Goal: Find specific page/section: Find specific page/section

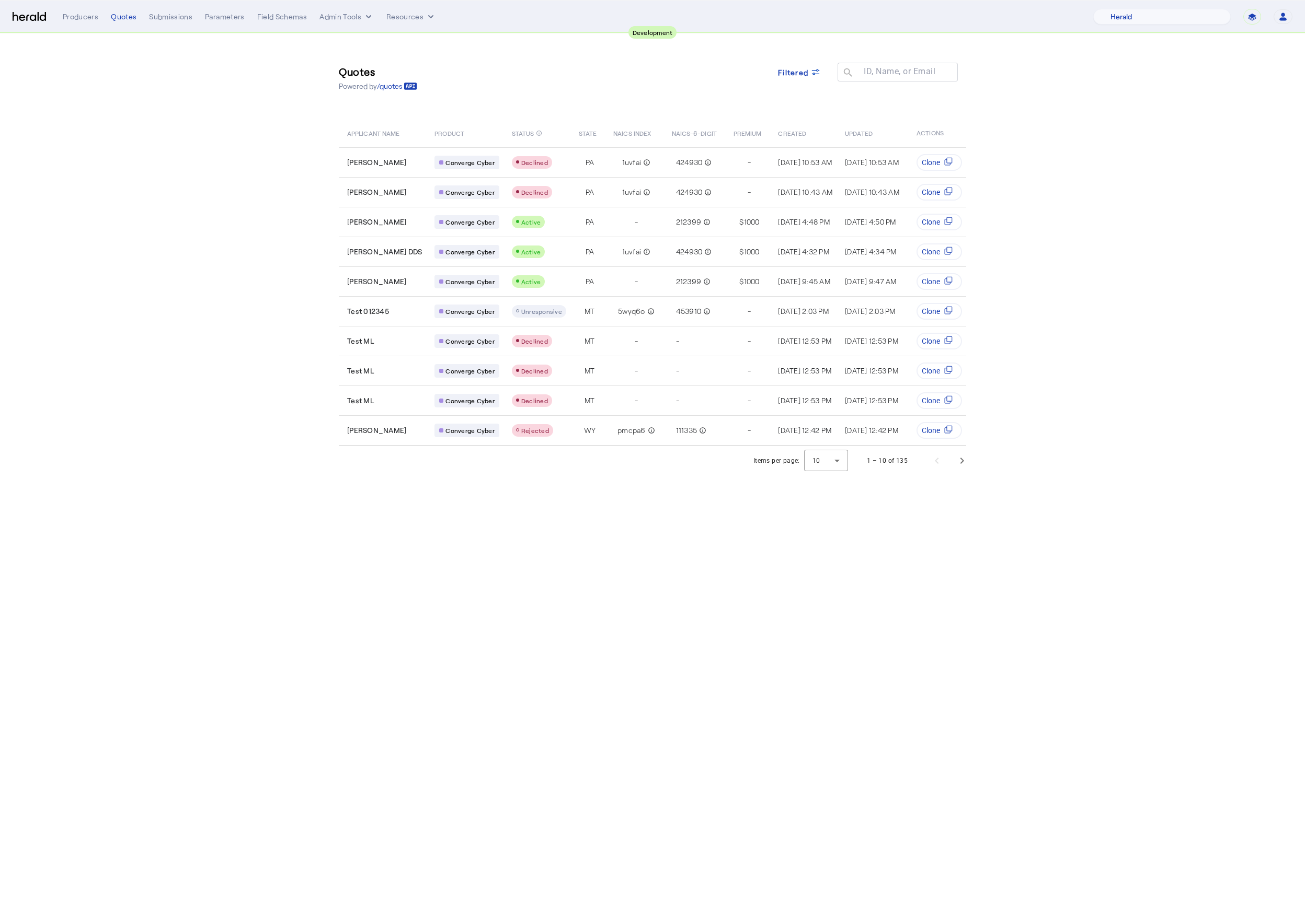
select select "pfm_2v8p_herald_api"
click at [122, 16] on div "Quotes" at bounding box center [124, 16] width 26 height 10
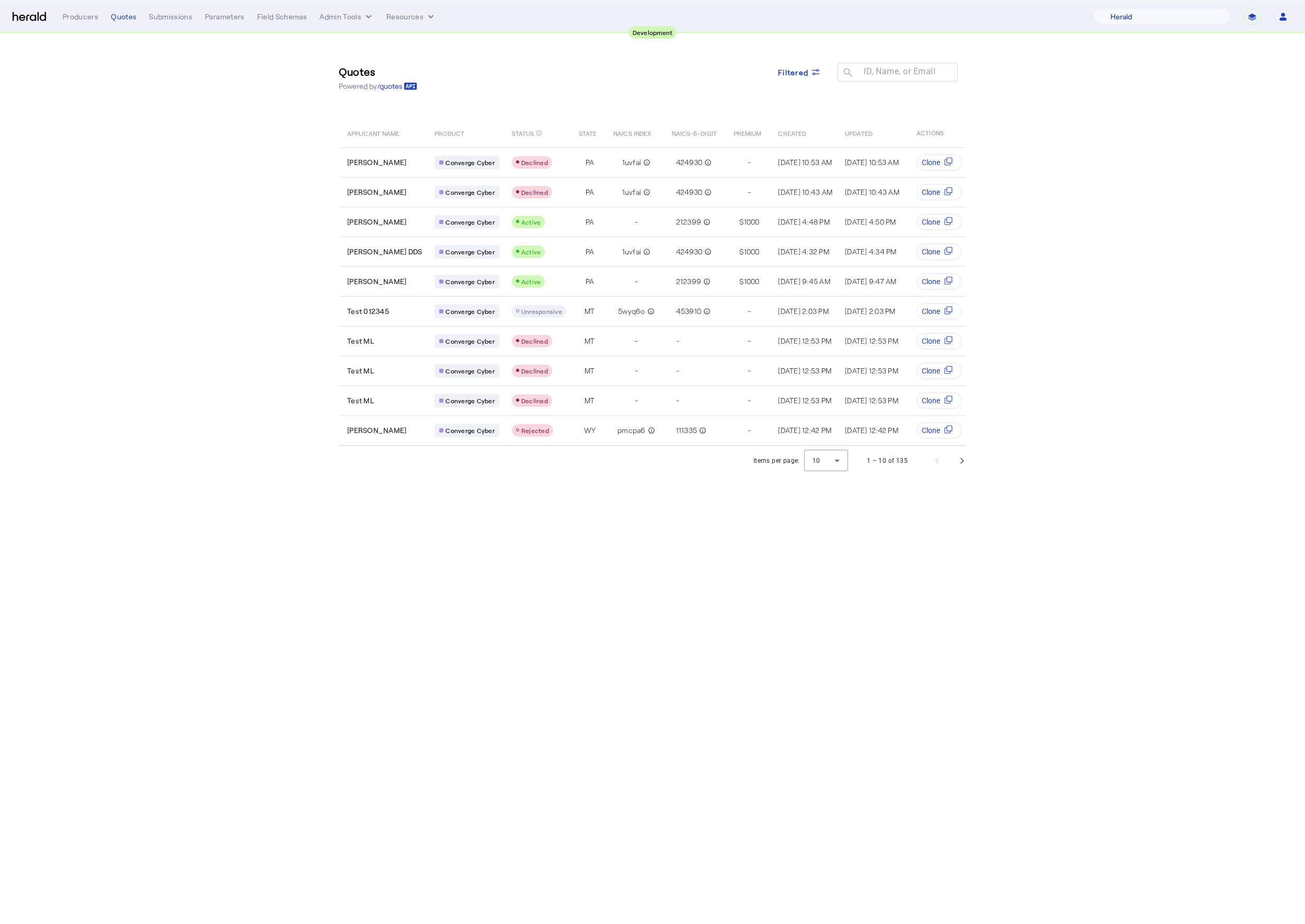
click at [133, 155] on section "Quotes Powered by /quotes Filtered ID, Name, or Email search APPLICANT NAME PRO…" at bounding box center [652, 254] width 1305 height 442
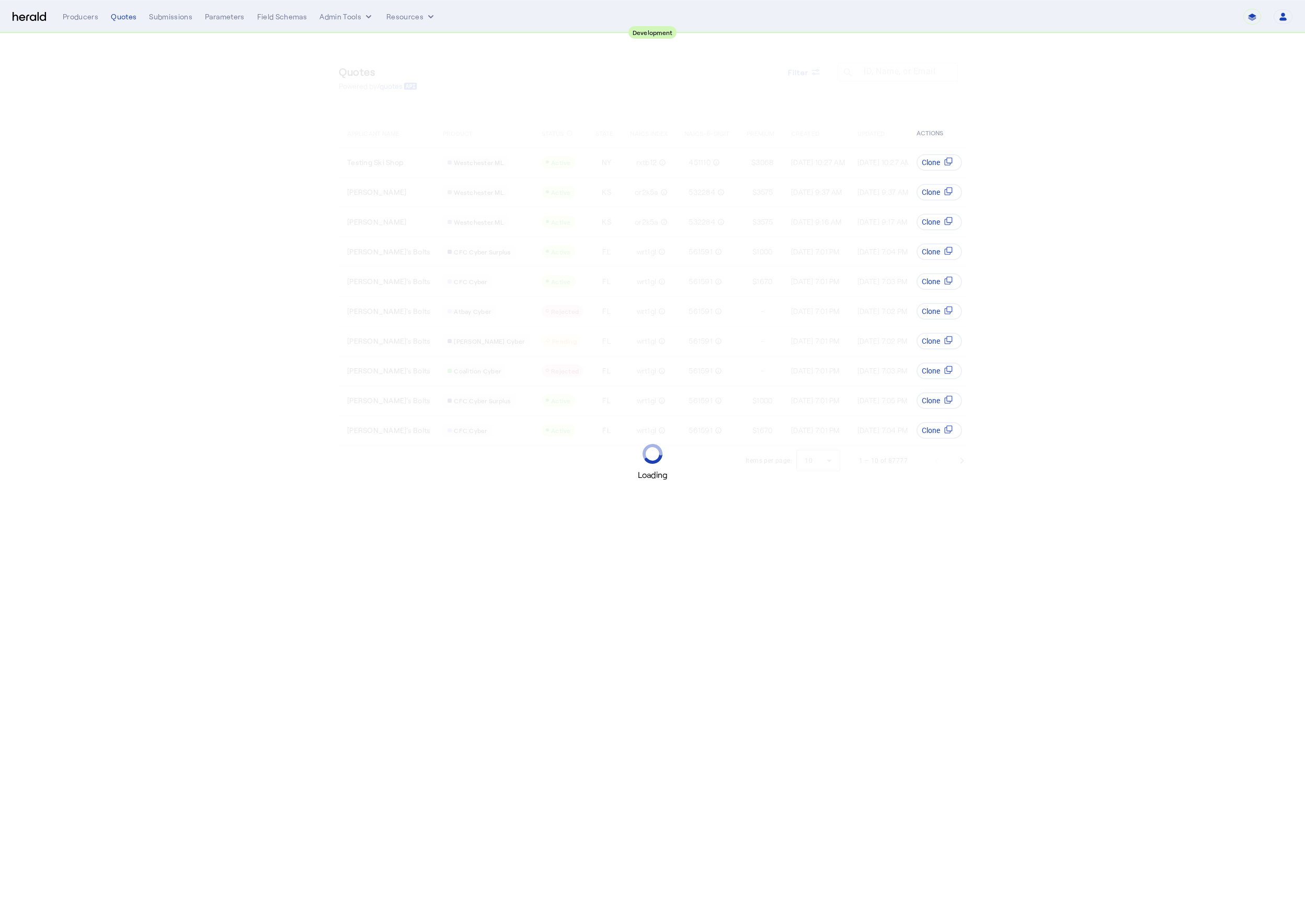
select select "pfm_2v8p_herald_api"
